Goal: Book appointment/travel/reservation

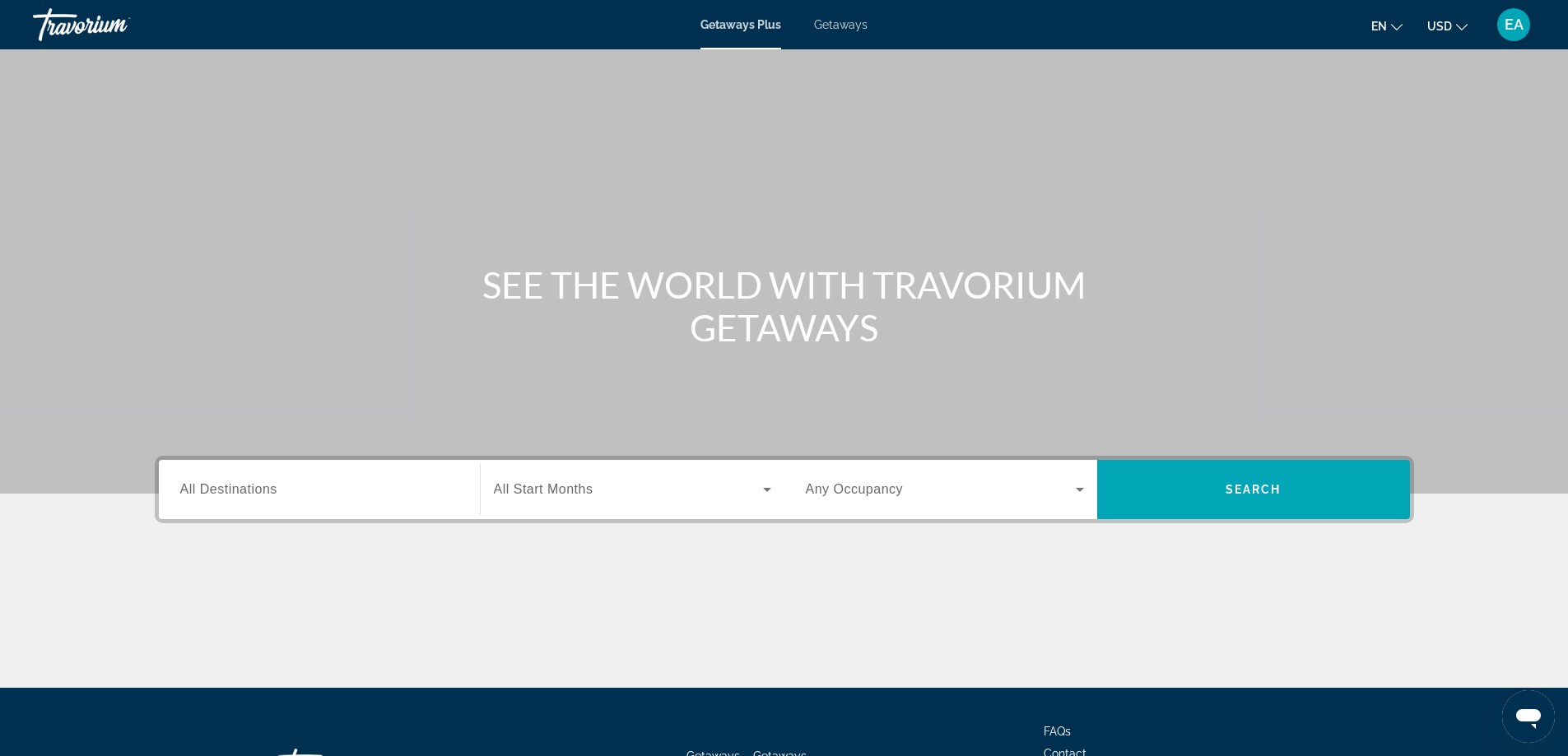
click at [238, 486] on span "All Destinations" at bounding box center [229, 489] width 97 height 14
click at [238, 486] on input "Destination All Destinations" at bounding box center [320, 490] width 278 height 20
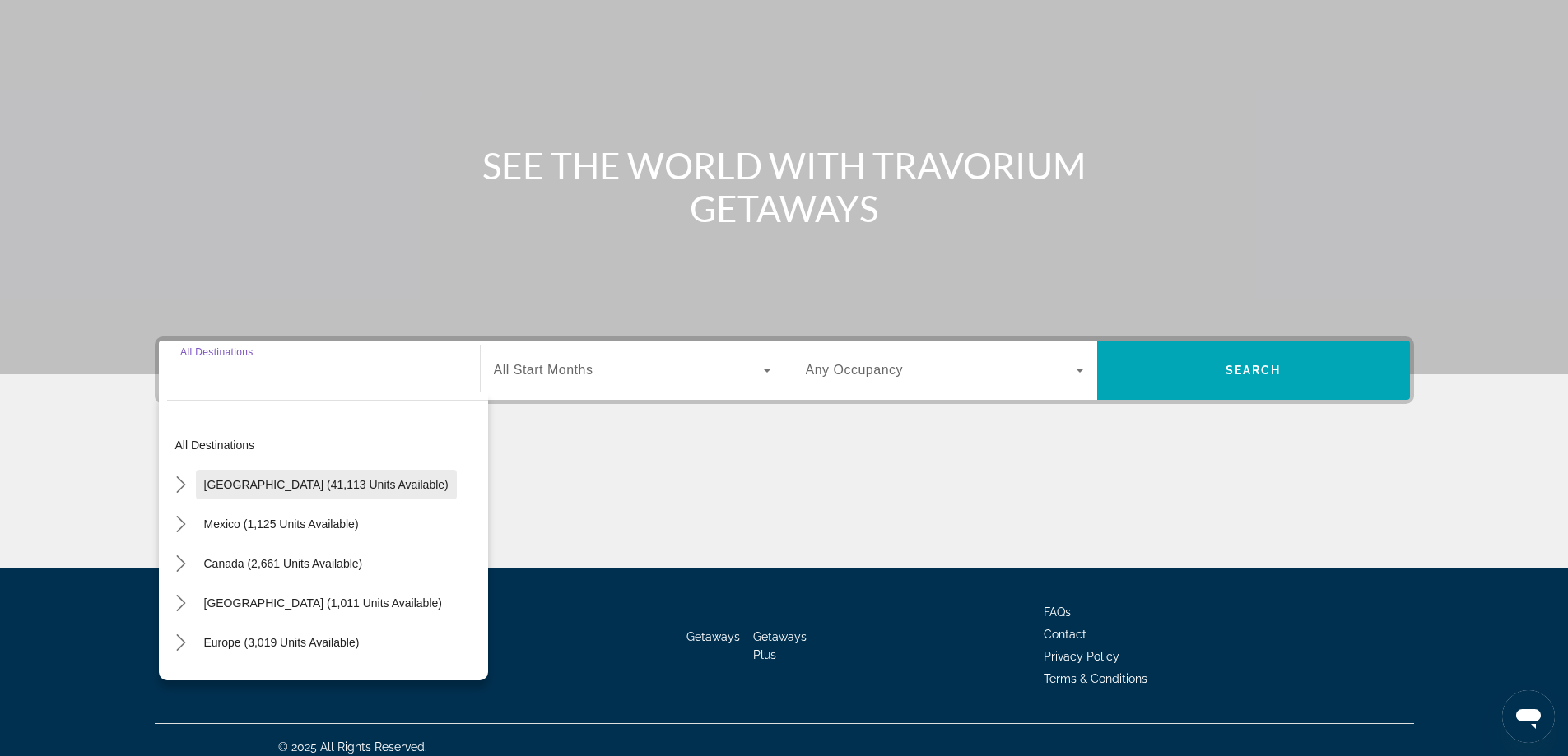
scroll to position [133, 0]
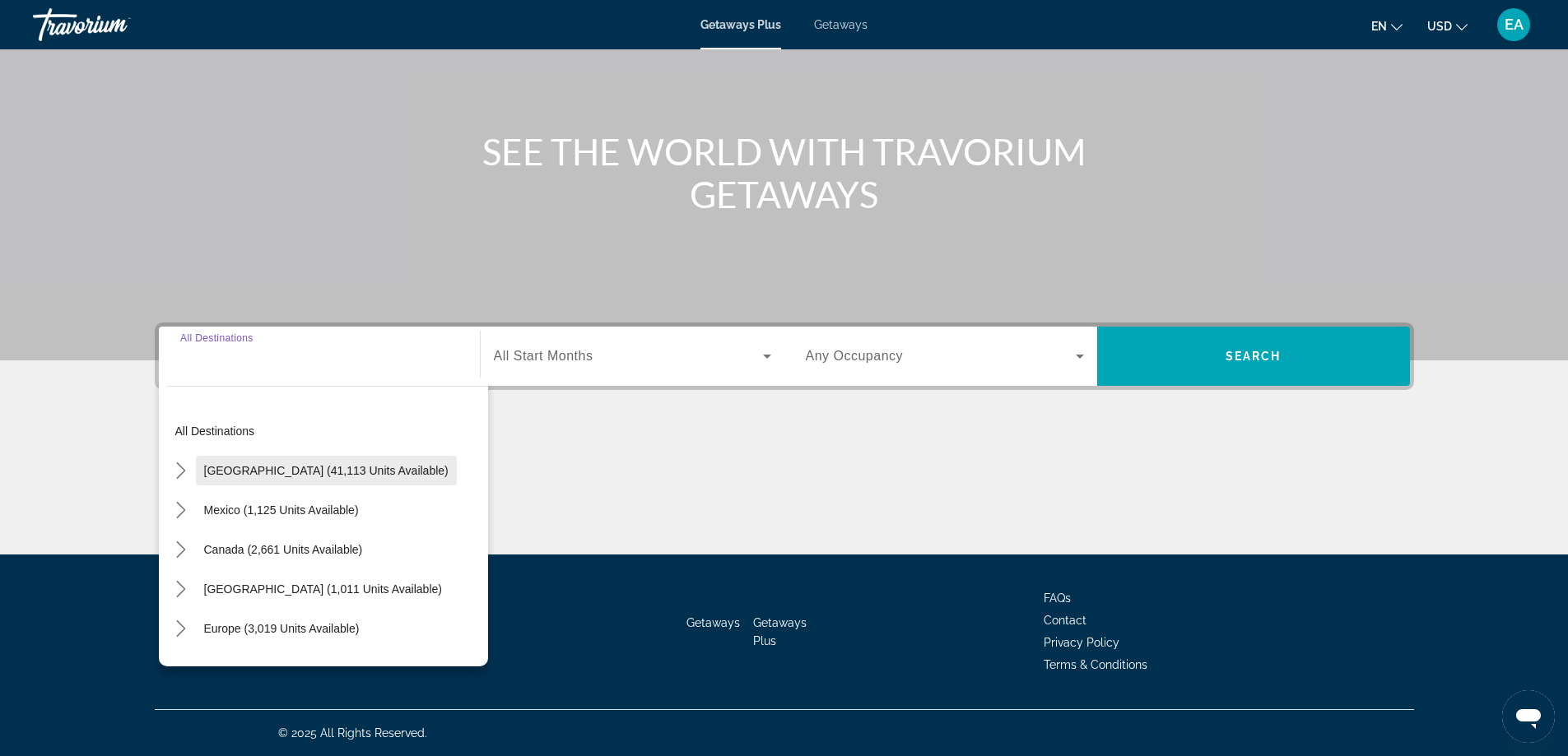
click at [293, 475] on span "[GEOGRAPHIC_DATA] (41,113 units available)" at bounding box center [327, 470] width 244 height 13
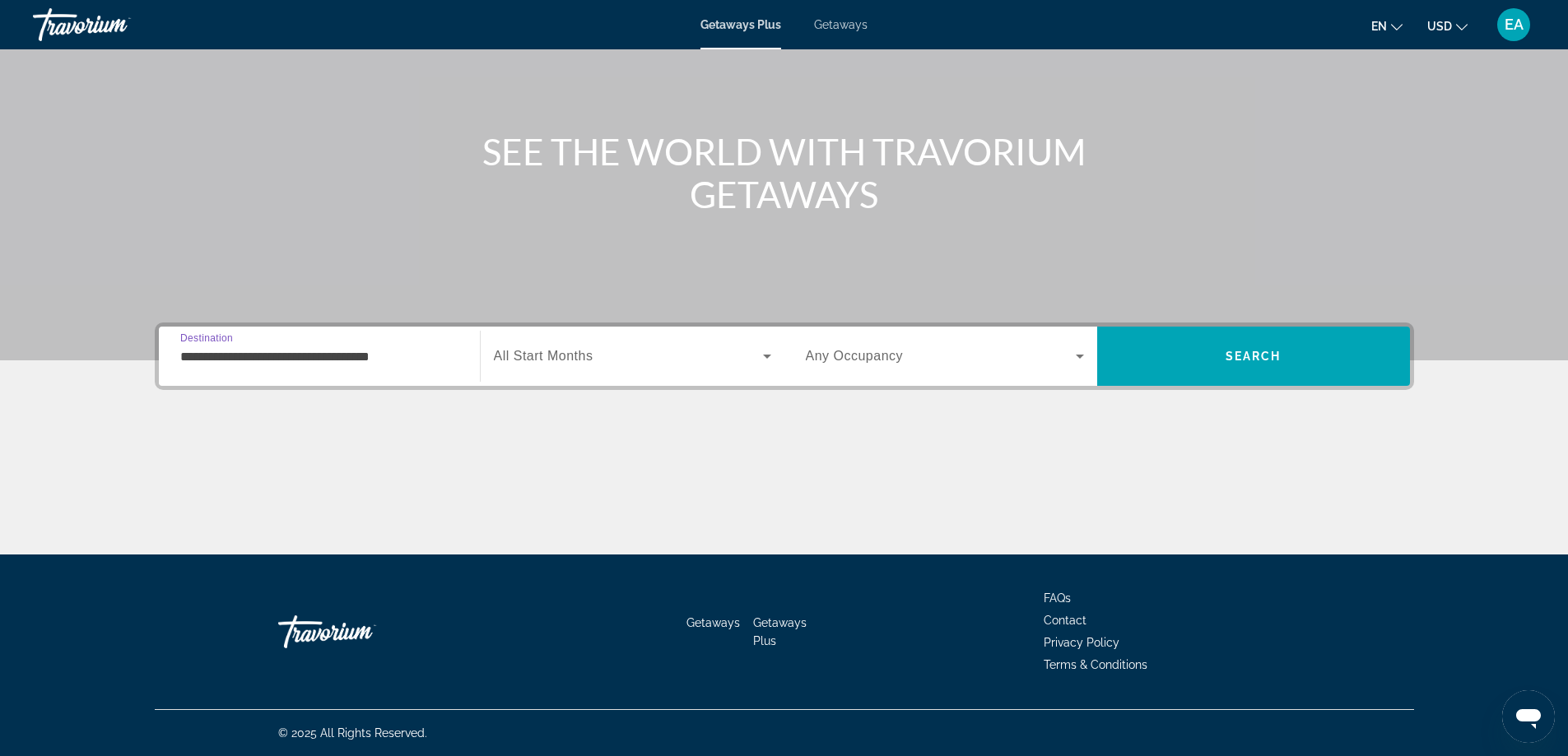
click at [214, 369] on div "**********" at bounding box center [320, 356] width 278 height 47
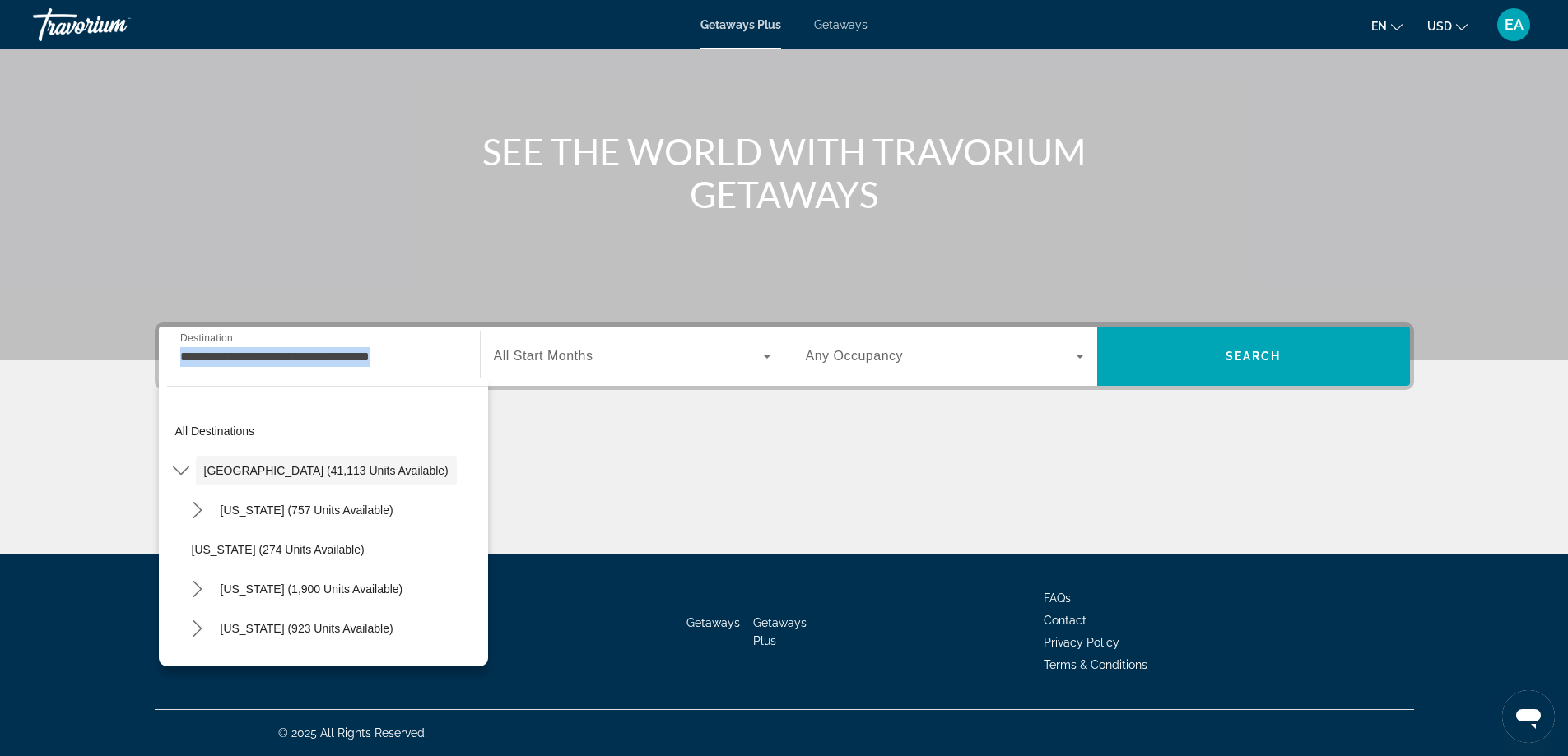
click at [214, 369] on div "**********" at bounding box center [320, 356] width 278 height 47
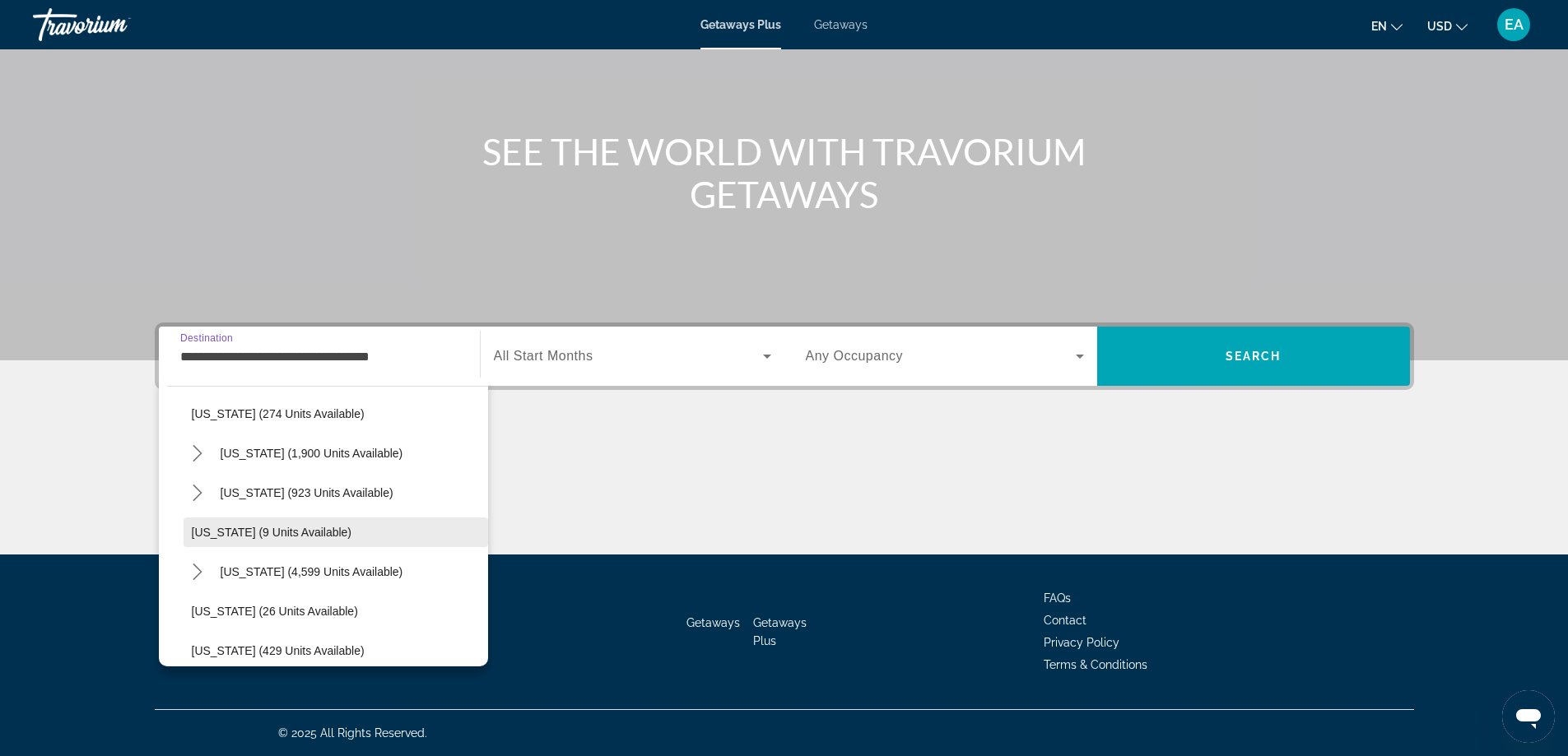
scroll to position [165, 0]
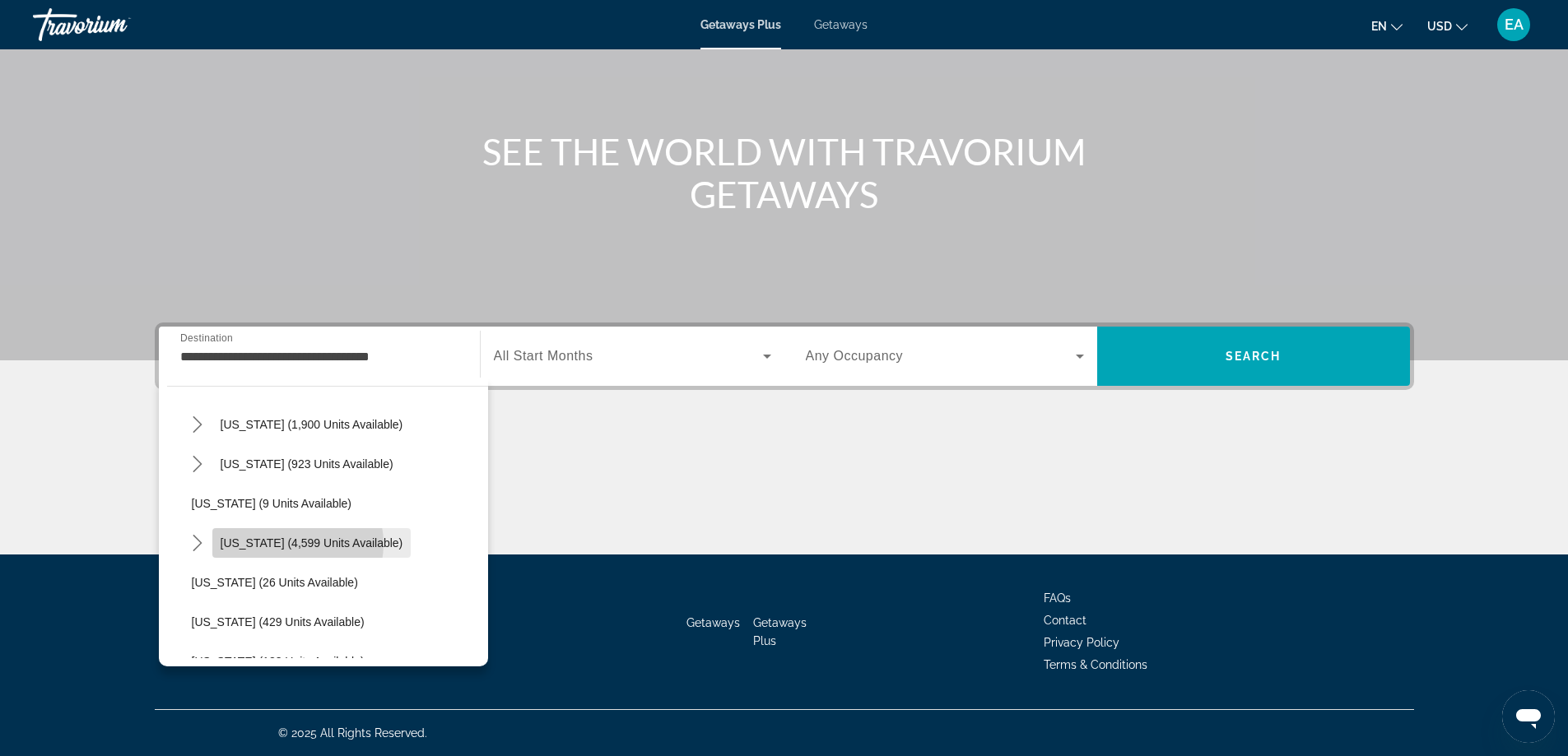
click at [293, 544] on span "[US_STATE] (4,599 units available)" at bounding box center [312, 543] width 183 height 13
type input "**********"
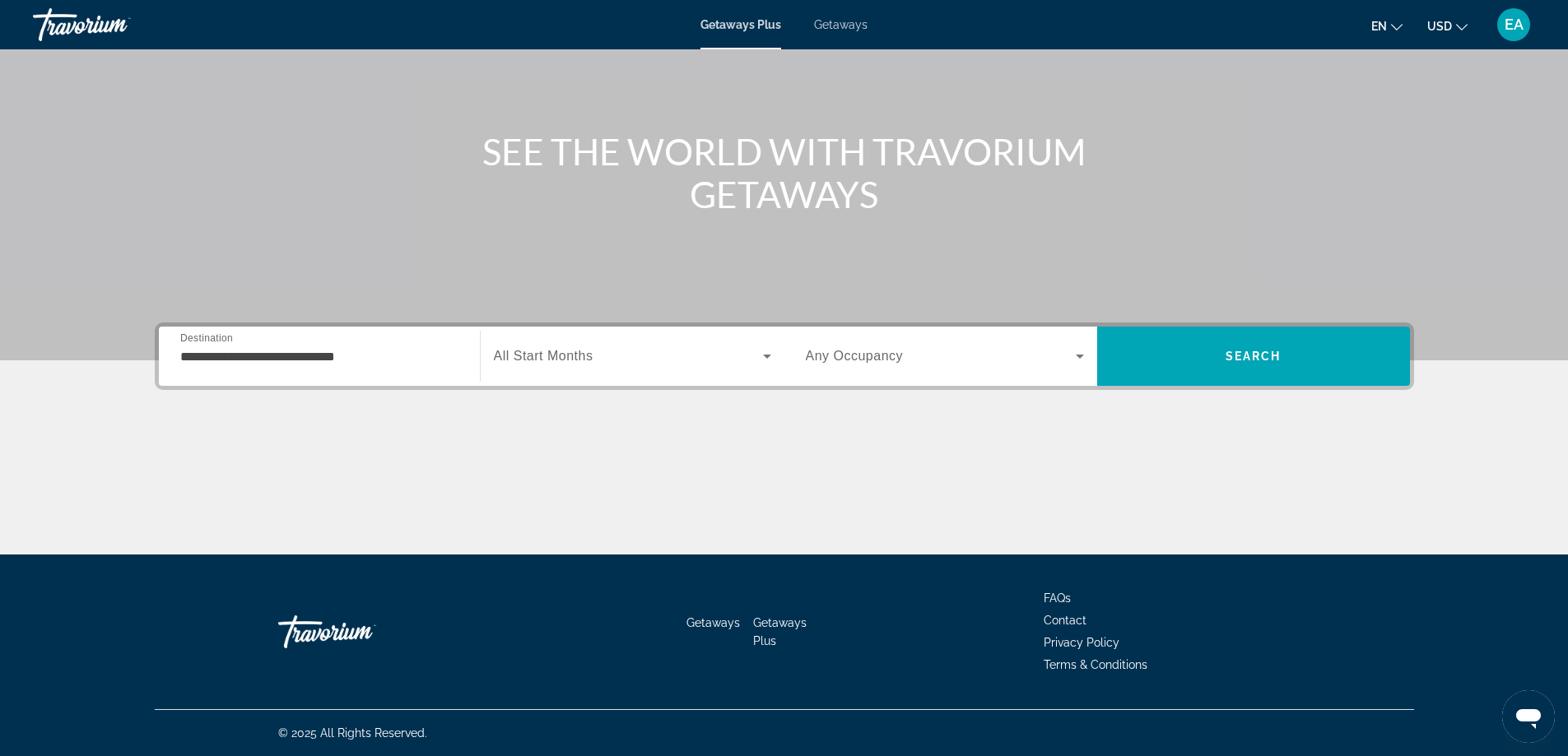
click at [530, 362] on span "All Start Months" at bounding box center [544, 356] width 99 height 14
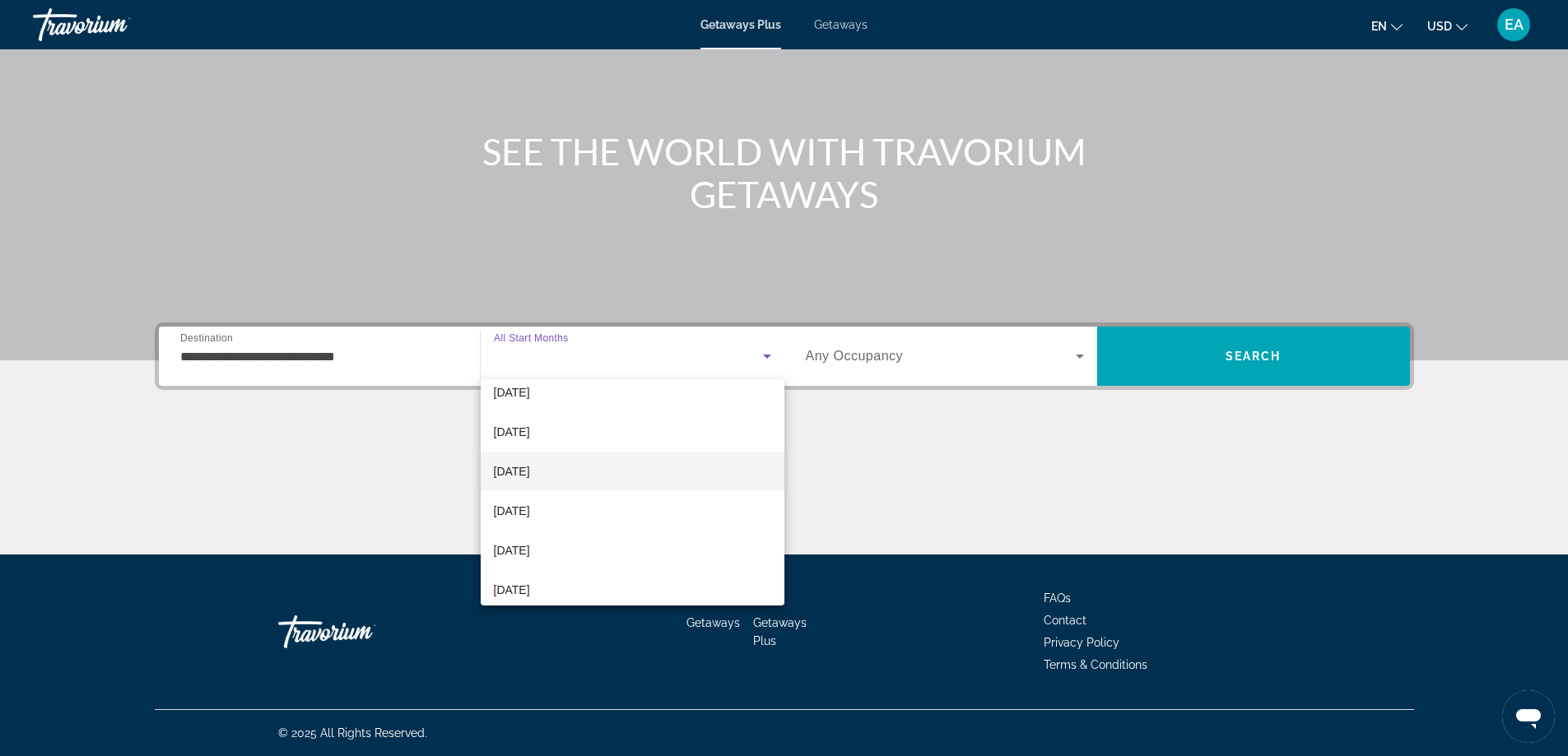
scroll to position [247, 0]
click at [530, 434] on span "[DATE]" at bounding box center [512, 436] width 36 height 20
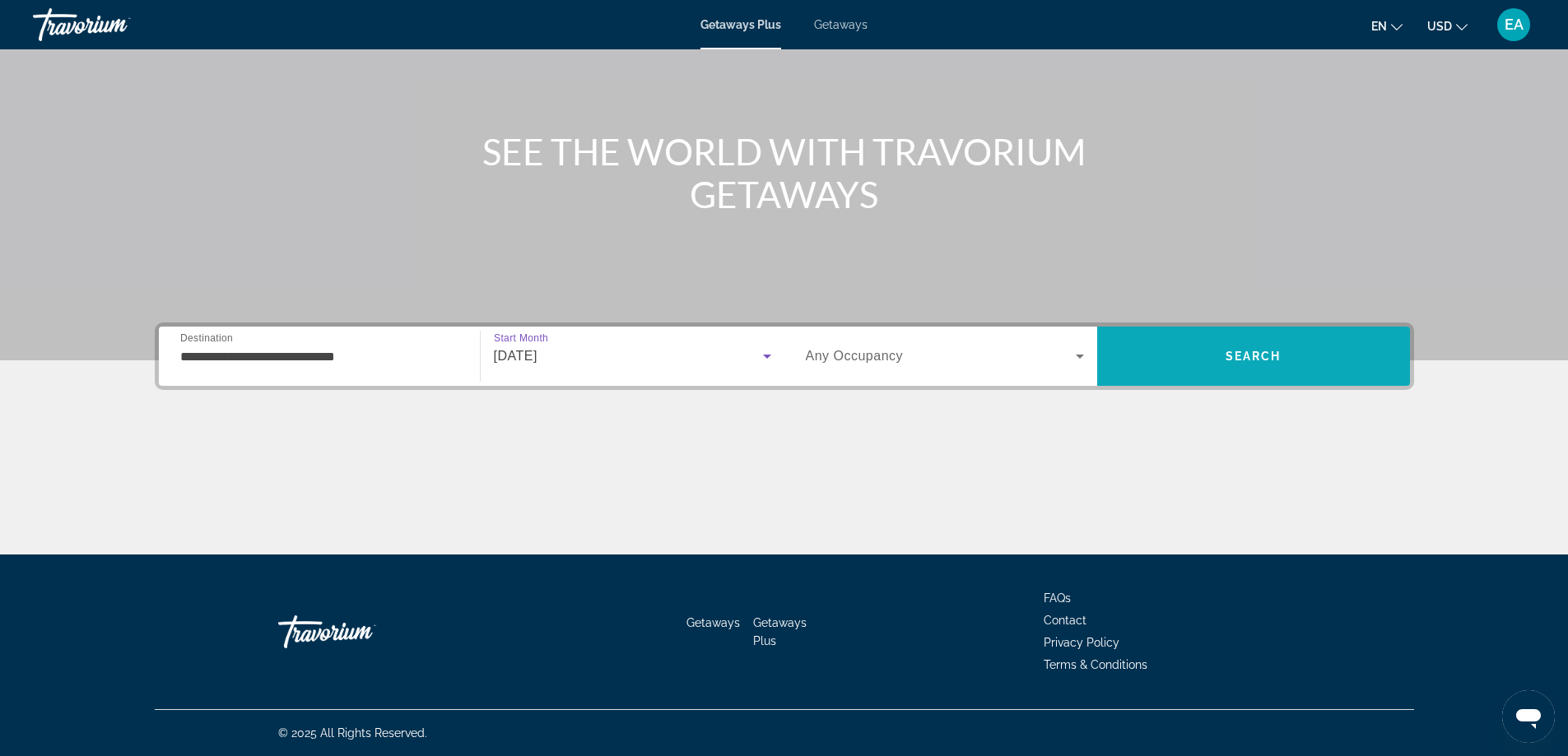
click at [1280, 362] on span "Search" at bounding box center [1253, 355] width 56 height 13
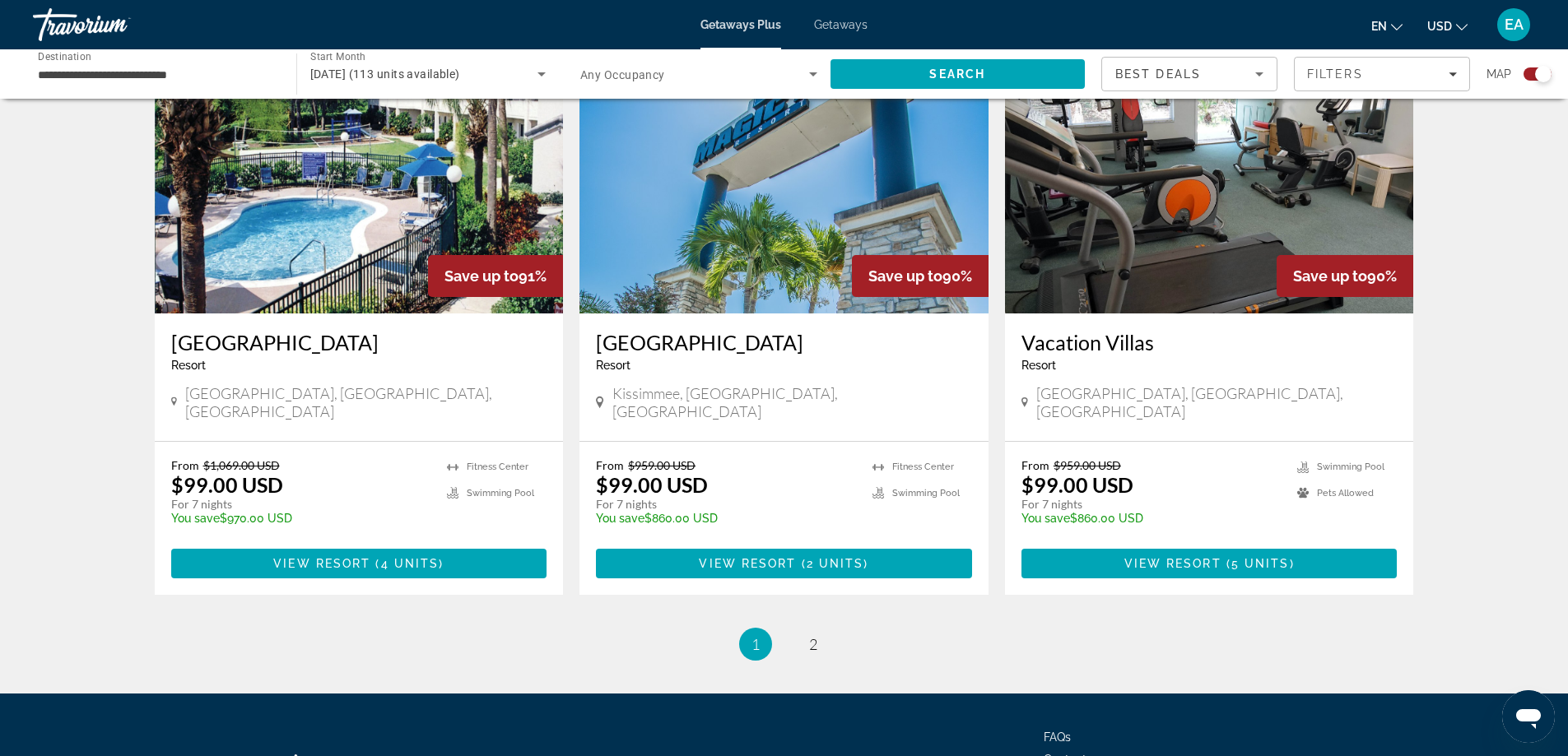
scroll to position [2464, 0]
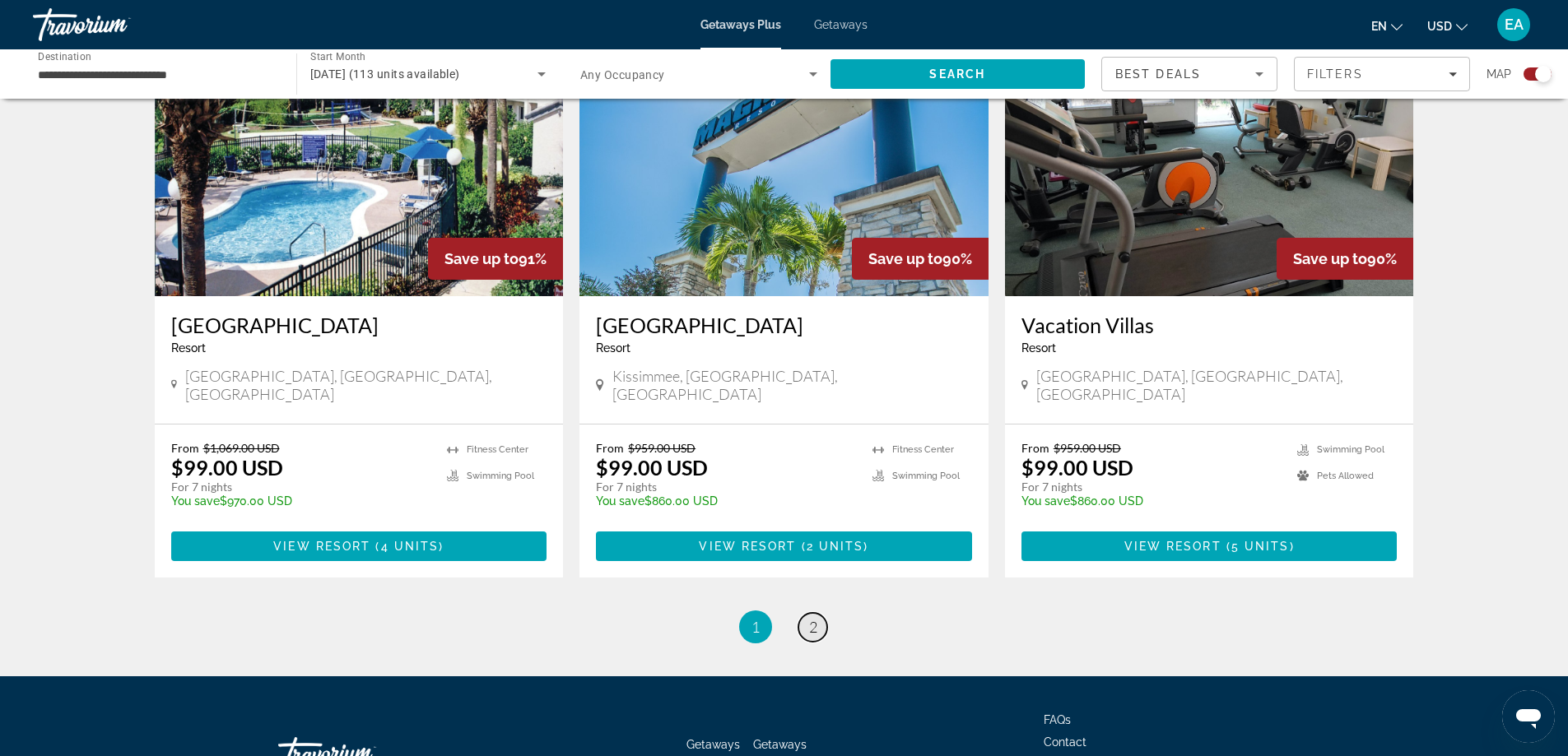
click at [816, 618] on span "2" at bounding box center [813, 627] width 8 height 18
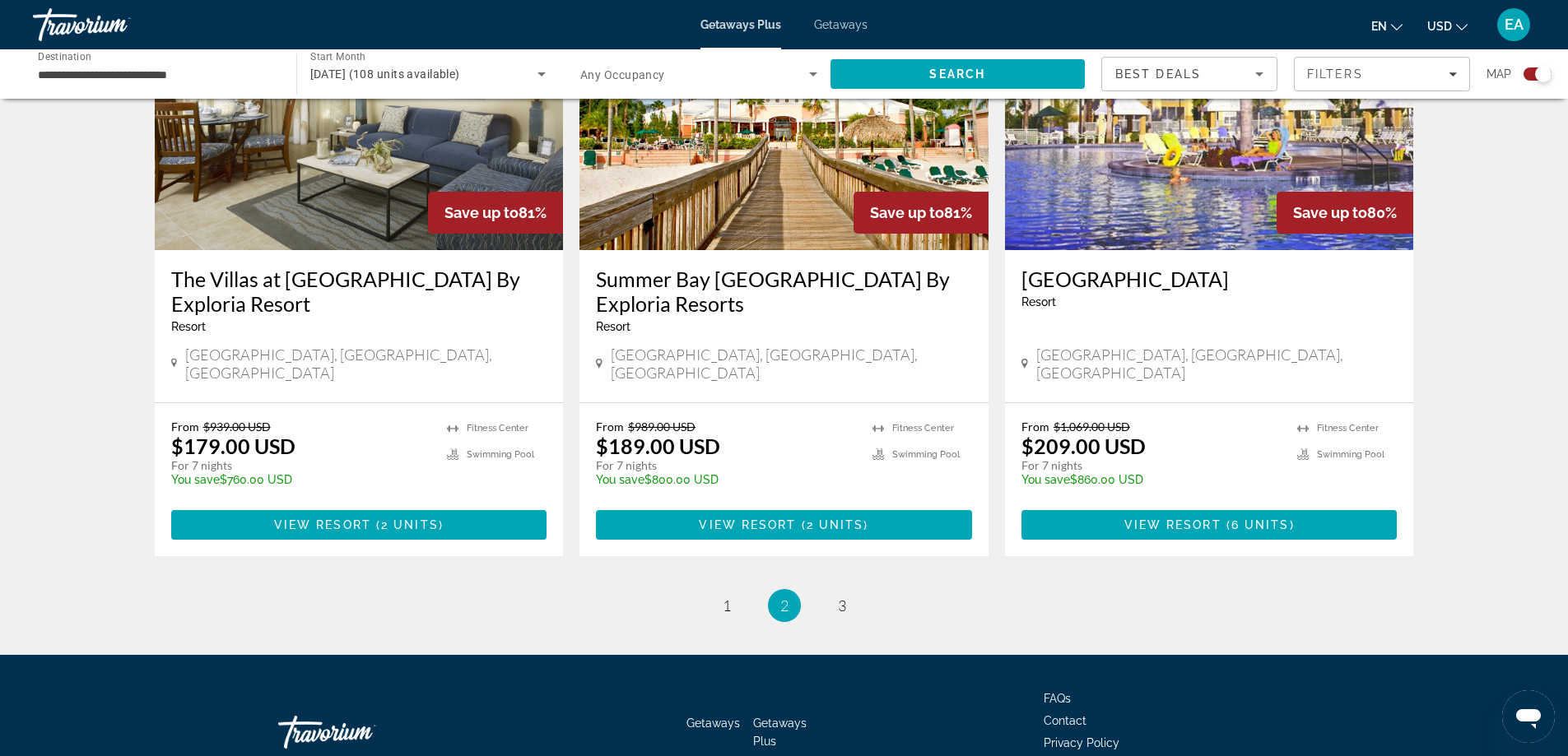
scroll to position [2464, 0]
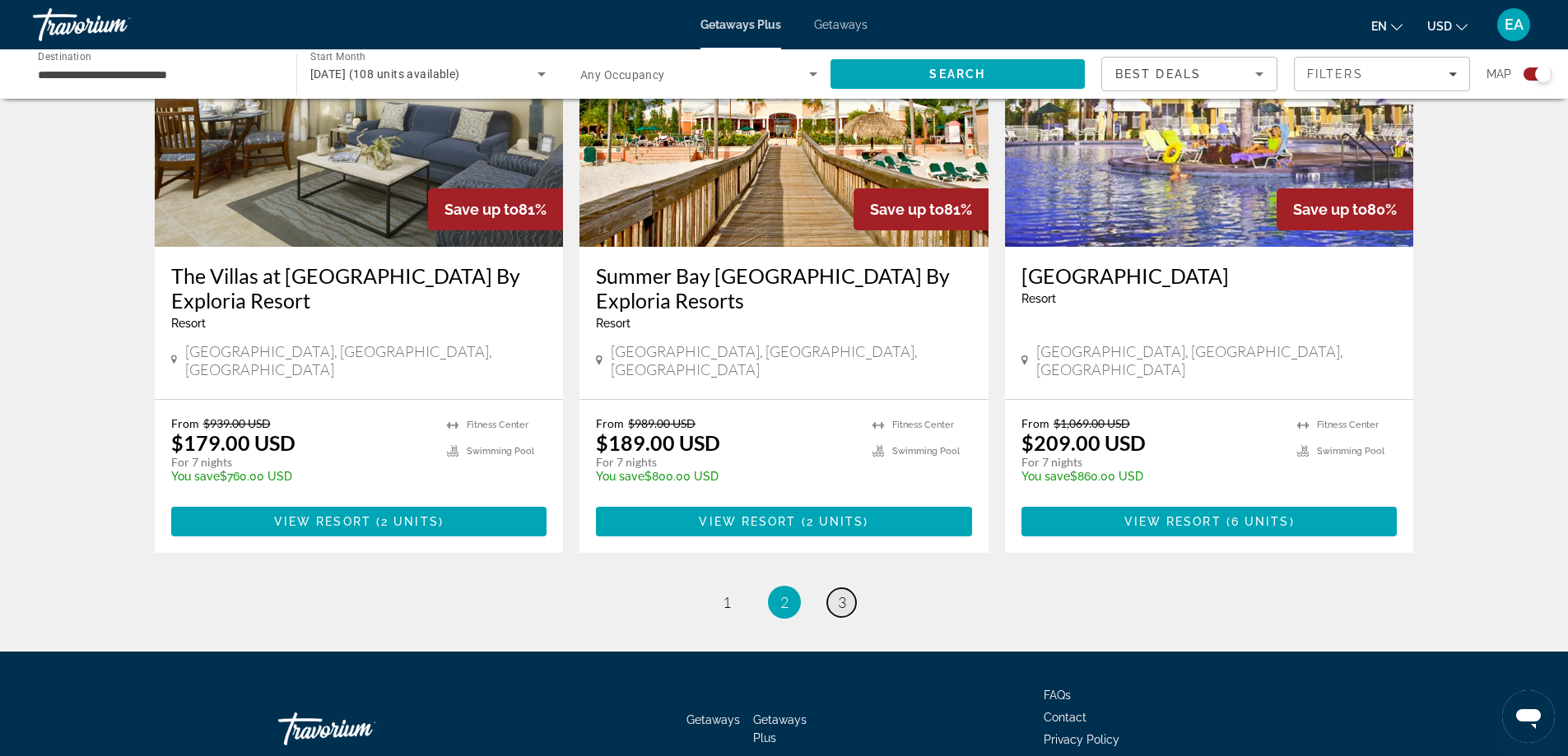
click at [835, 588] on link "page 3" at bounding box center [841, 602] width 29 height 29
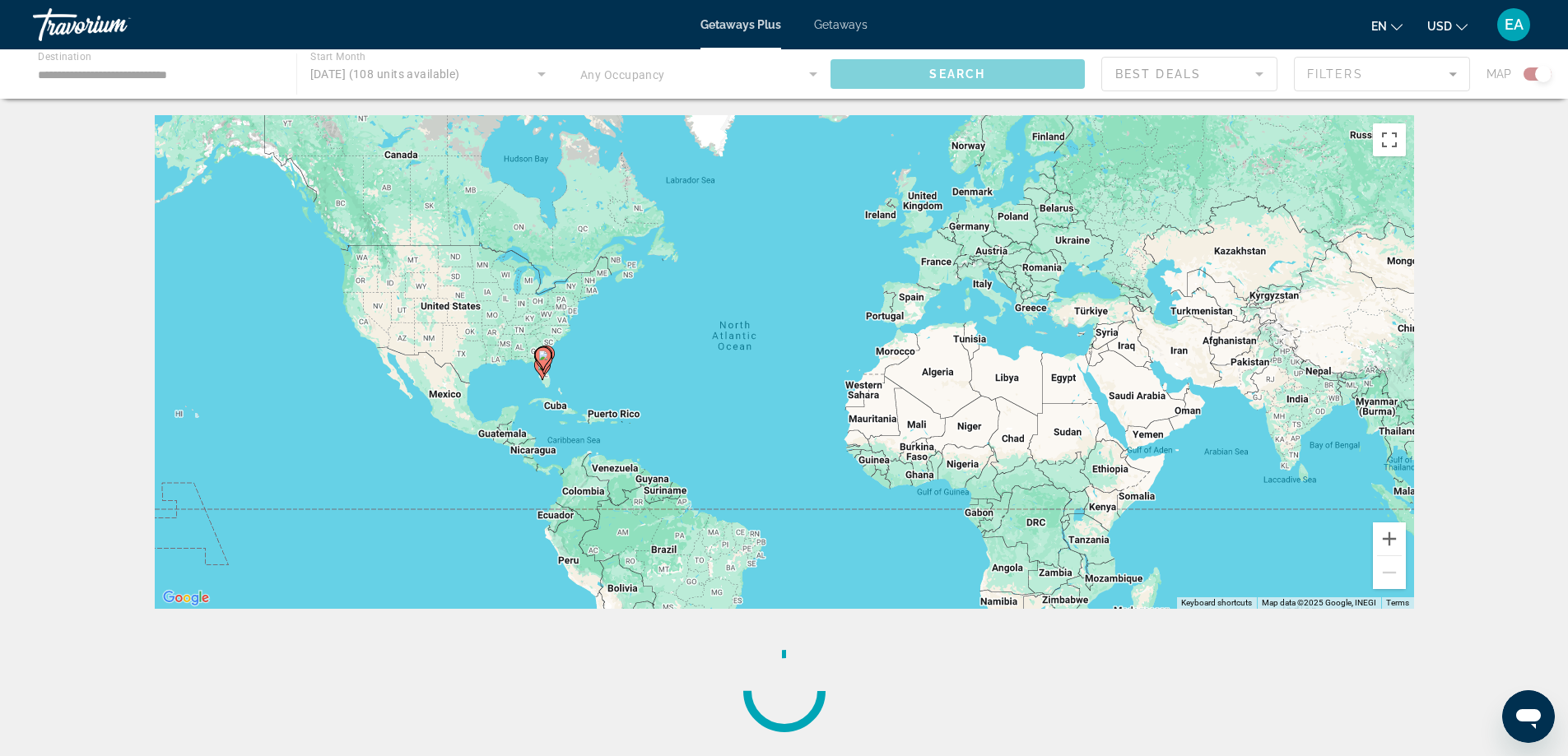
click at [835, 512] on div "To activate drag with keyboard, press Alt + Enter. Once in keyboard drag state,…" at bounding box center [784, 362] width 1259 height 494
